Goal: Transaction & Acquisition: Book appointment/travel/reservation

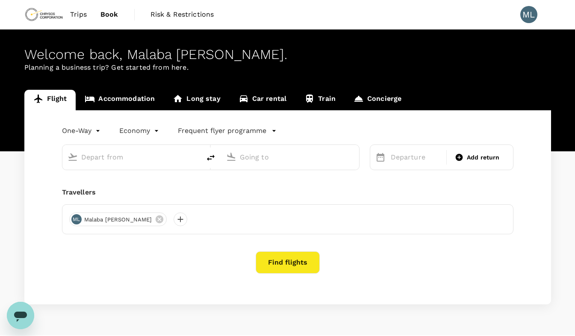
type input "[GEOGRAPHIC_DATA], [GEOGRAPHIC_DATA] (any)"
type input "Lubumbashi, [GEOGRAPHIC_DATA] (any)"
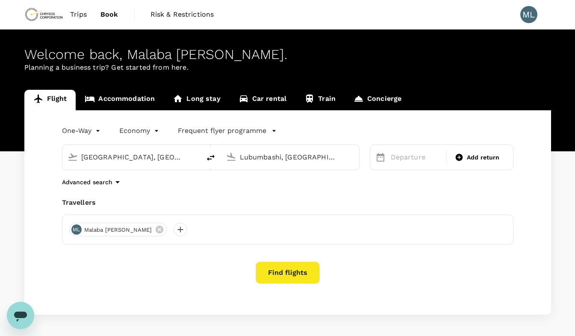
click at [194, 162] on div "[GEOGRAPHIC_DATA], [GEOGRAPHIC_DATA] (any)" at bounding box center [138, 158] width 114 height 14
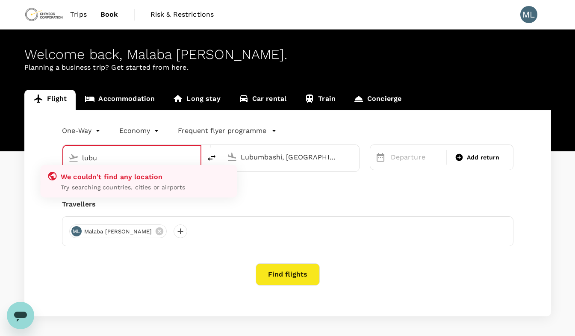
click at [186, 155] on div "lubu" at bounding box center [138, 158] width 113 height 14
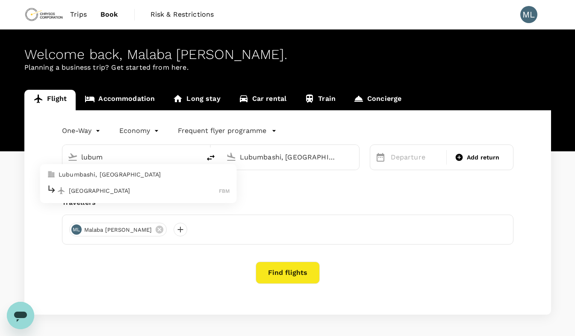
click at [161, 178] on p "Lubumbashi, [GEOGRAPHIC_DATA]" at bounding box center [144, 174] width 171 height 9
type input "Lubumbashi, [GEOGRAPHIC_DATA] (any)"
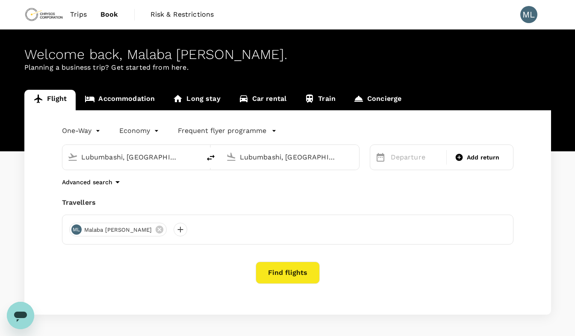
scroll to position [0, 82]
click at [305, 159] on input "Lubumbashi, [GEOGRAPHIC_DATA] (any)" at bounding box center [290, 157] width 101 height 13
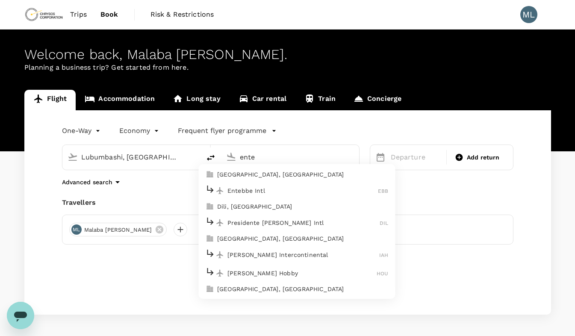
click at [278, 175] on p "[GEOGRAPHIC_DATA], [GEOGRAPHIC_DATA]" at bounding box center [302, 174] width 171 height 9
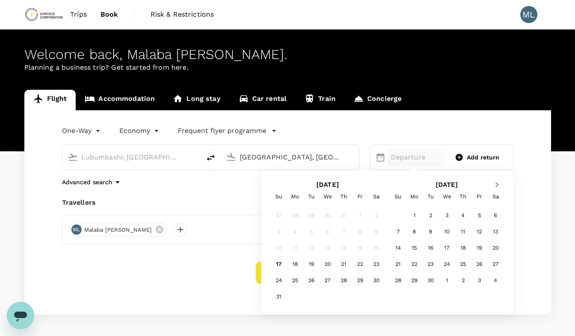
type input "[GEOGRAPHIC_DATA], [GEOGRAPHIC_DATA] (any)"
click at [497, 184] on span "Next Month" at bounding box center [497, 185] width 0 height 10
click at [401, 263] on div "19" at bounding box center [398, 264] width 16 height 16
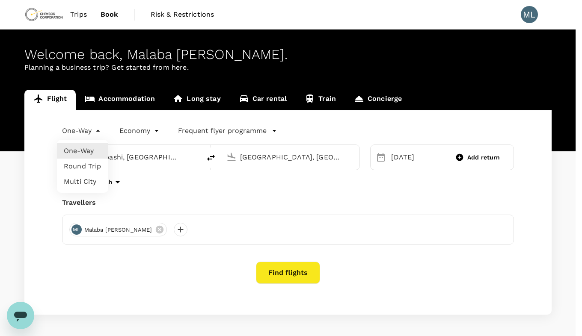
click at [97, 130] on body "Trips Book Risk & Restrictions ML Welcome back , Malaba [PERSON_NAME] . Plannin…" at bounding box center [291, 184] width 582 height 369
click at [83, 164] on li "Round Trip" at bounding box center [82, 166] width 51 height 15
type input "roundtrip"
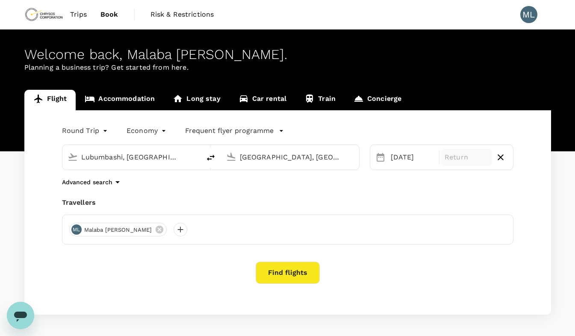
click at [455, 156] on p "Return" at bounding box center [467, 157] width 44 height 10
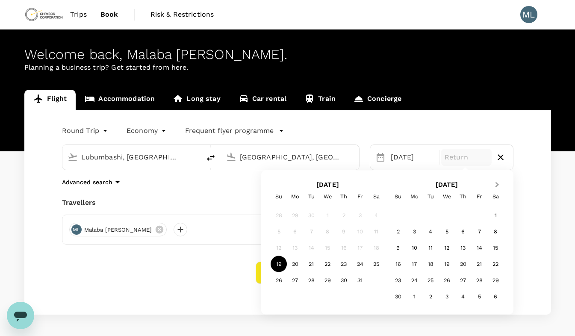
click at [497, 182] on span "Next Month" at bounding box center [497, 185] width 0 height 10
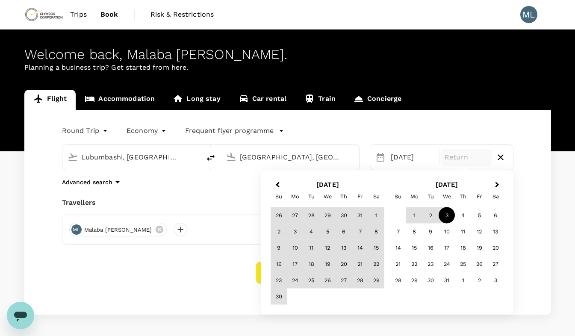
click at [445, 212] on div "3" at bounding box center [447, 215] width 16 height 16
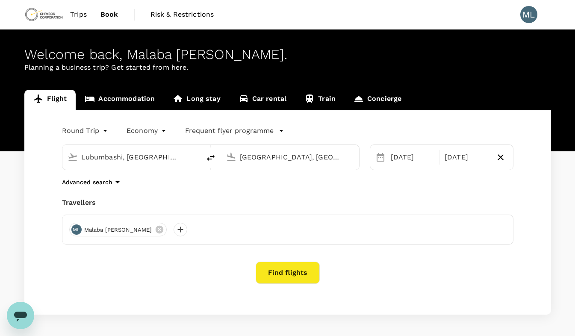
click at [285, 272] on button "Find flights" at bounding box center [288, 273] width 64 height 22
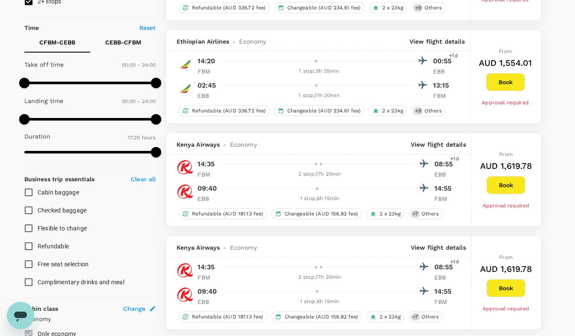
scroll to position [170, 0]
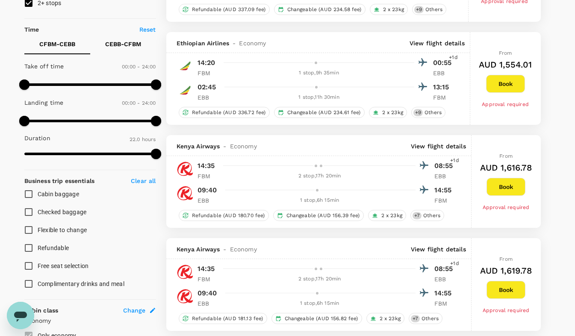
type input "1320"
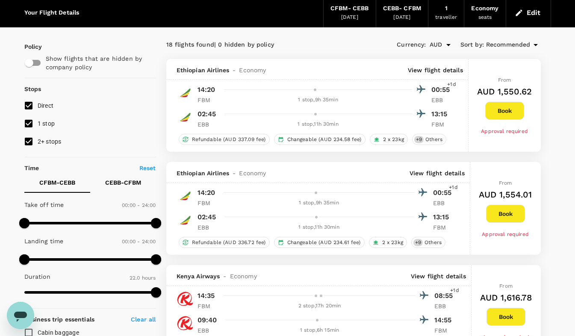
scroll to position [31, 0]
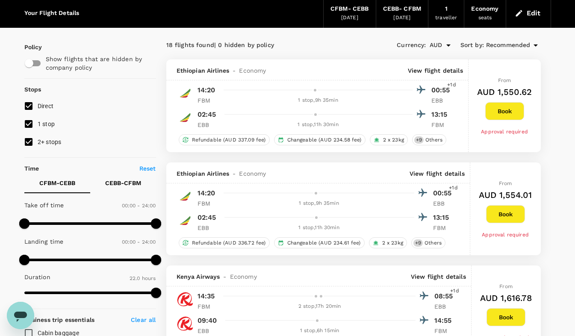
click at [506, 110] on button "Book" at bounding box center [504, 111] width 39 height 18
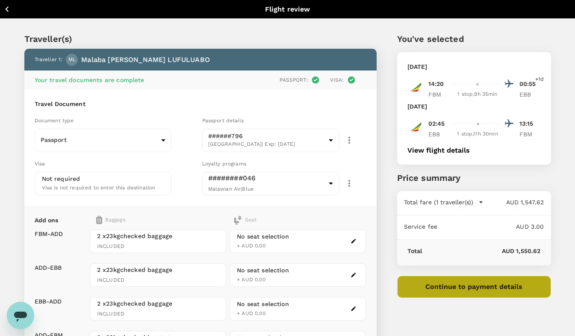
click at [470, 288] on button "Continue to payment details" at bounding box center [474, 287] width 154 height 22
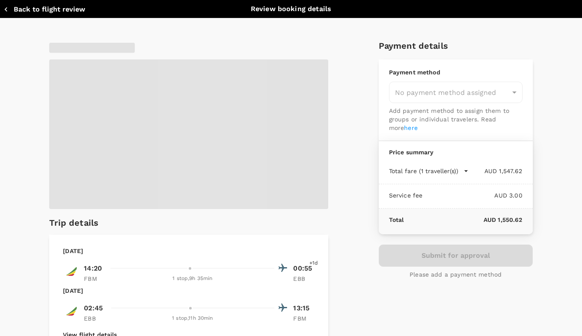
type input "9c4289b1-14a3-4119-8736-521306e5ca8f"
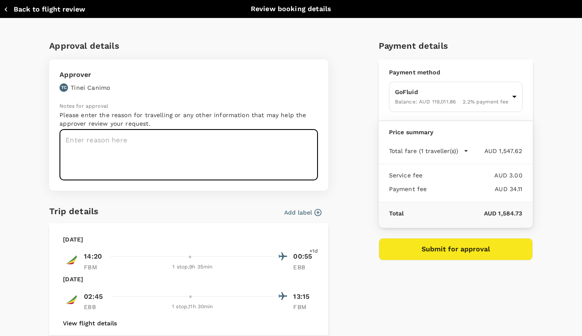
click at [113, 145] on textarea at bounding box center [188, 155] width 258 height 51
paste textarea "Operations/Maintenance/EMEA/Max16/Max29/R&R"
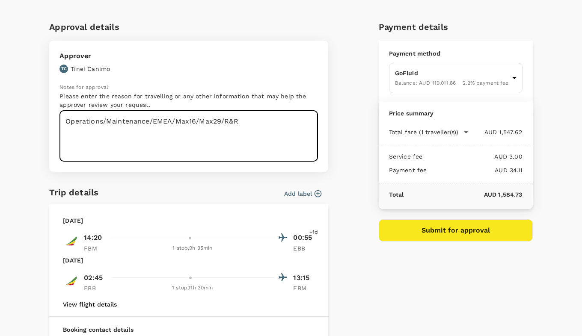
scroll to position [18, 0]
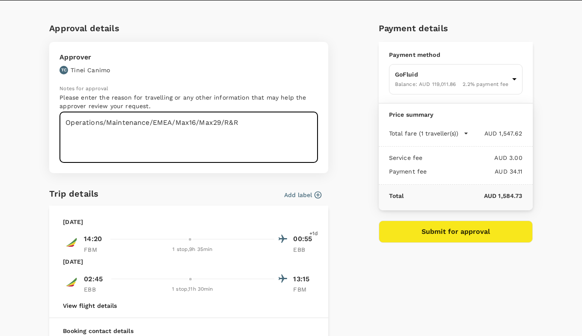
type textarea "Operations/Maintenance/EMEA/Max16/Max29/R&R"
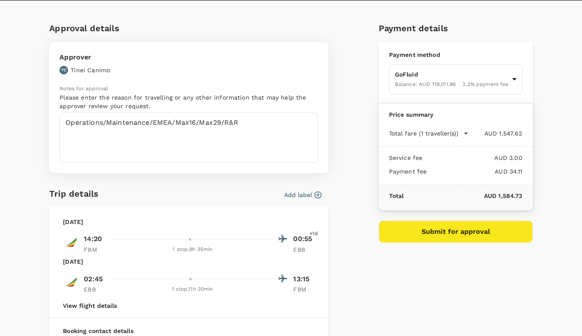
click at [314, 193] on icon "button" at bounding box center [318, 195] width 9 height 9
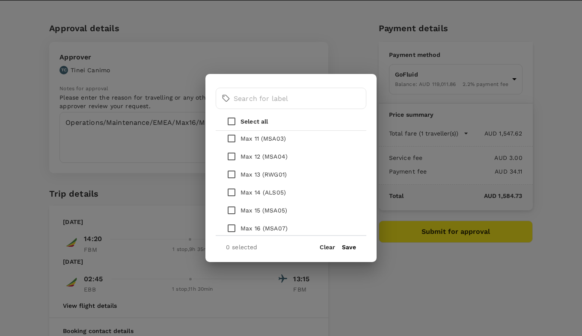
scroll to position [275, 0]
click at [244, 227] on p "Max 16 (MSA07)" at bounding box center [263, 228] width 47 height 9
click at [232, 227] on input "checkbox" at bounding box center [231, 228] width 18 height 18
checkbox input "true"
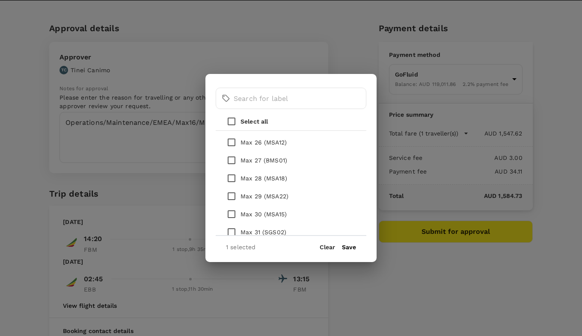
scroll to position [540, 0]
click at [230, 192] on input "checkbox" at bounding box center [231, 196] width 18 height 18
checkbox input "true"
click at [349, 248] on button "Save" at bounding box center [349, 247] width 14 height 7
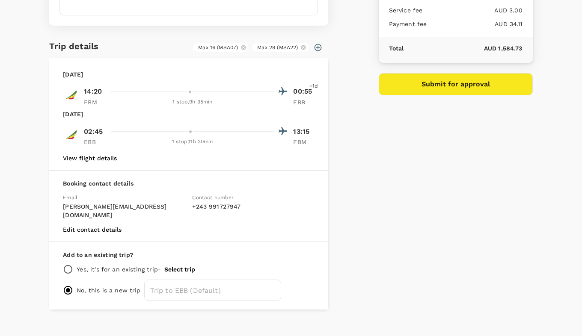
scroll to position [169, 0]
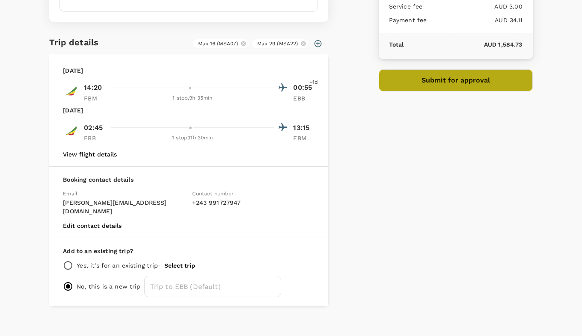
click at [422, 85] on button "Submit for approval" at bounding box center [456, 80] width 154 height 22
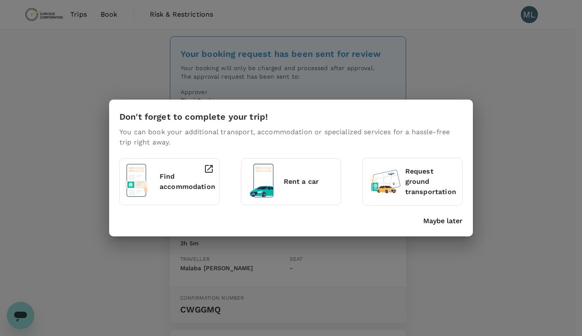
click at [439, 222] on p "Maybe later" at bounding box center [442, 221] width 39 height 10
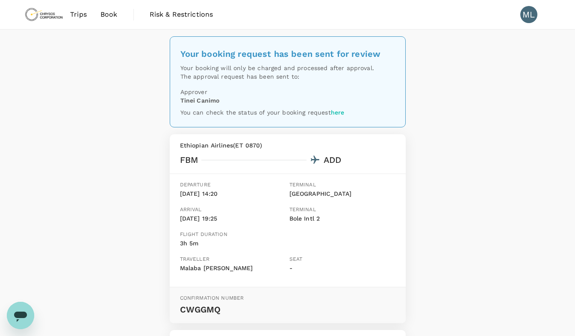
click at [81, 15] on span "Trips" at bounding box center [78, 14] width 17 height 10
